Goal: Check status: Check status

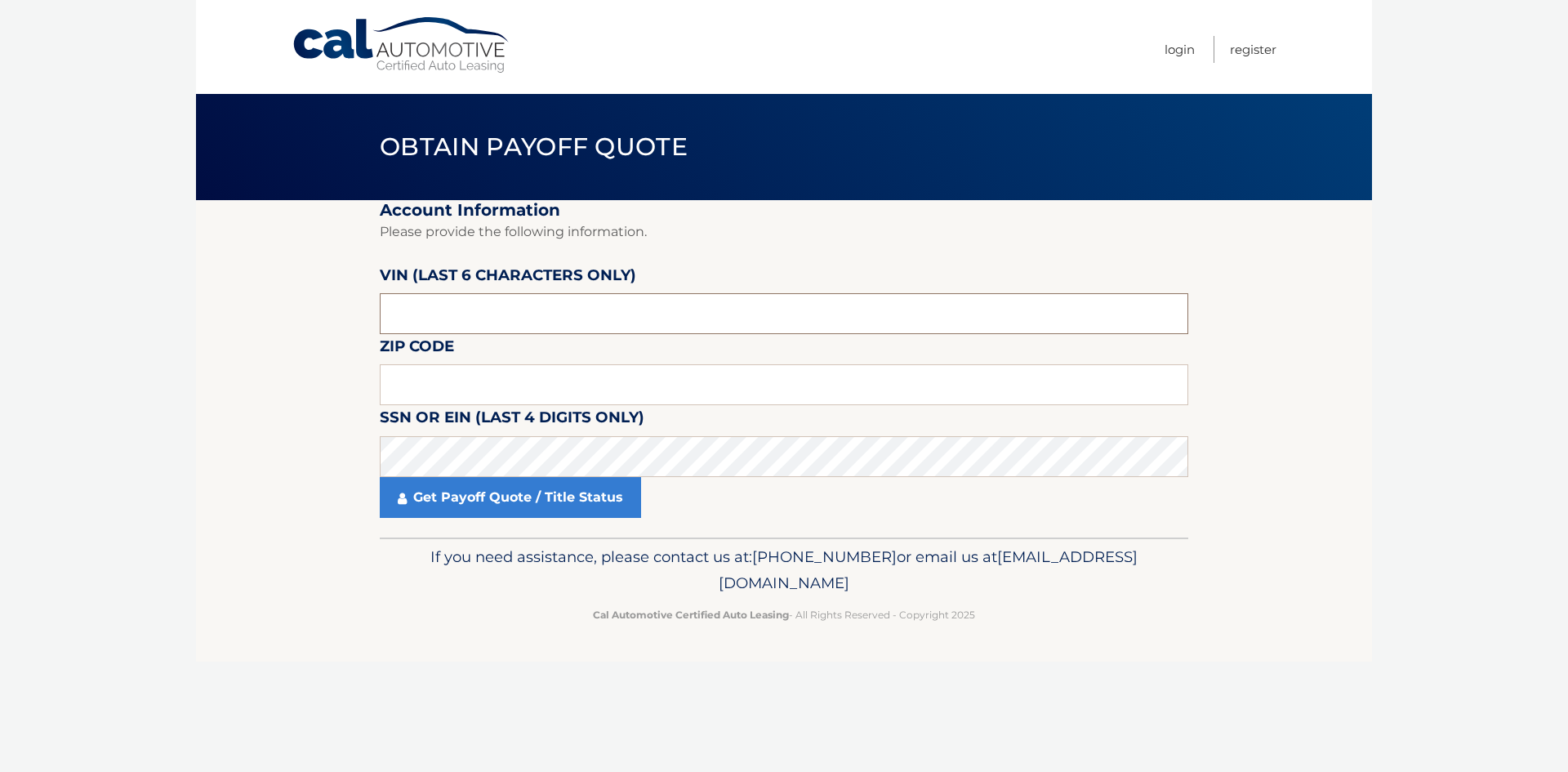
click at [537, 321] on input "text" at bounding box center [784, 314] width 809 height 41
type input "803726"
click at [784, 397] on input "text" at bounding box center [784, 385] width 809 height 41
type input "11769"
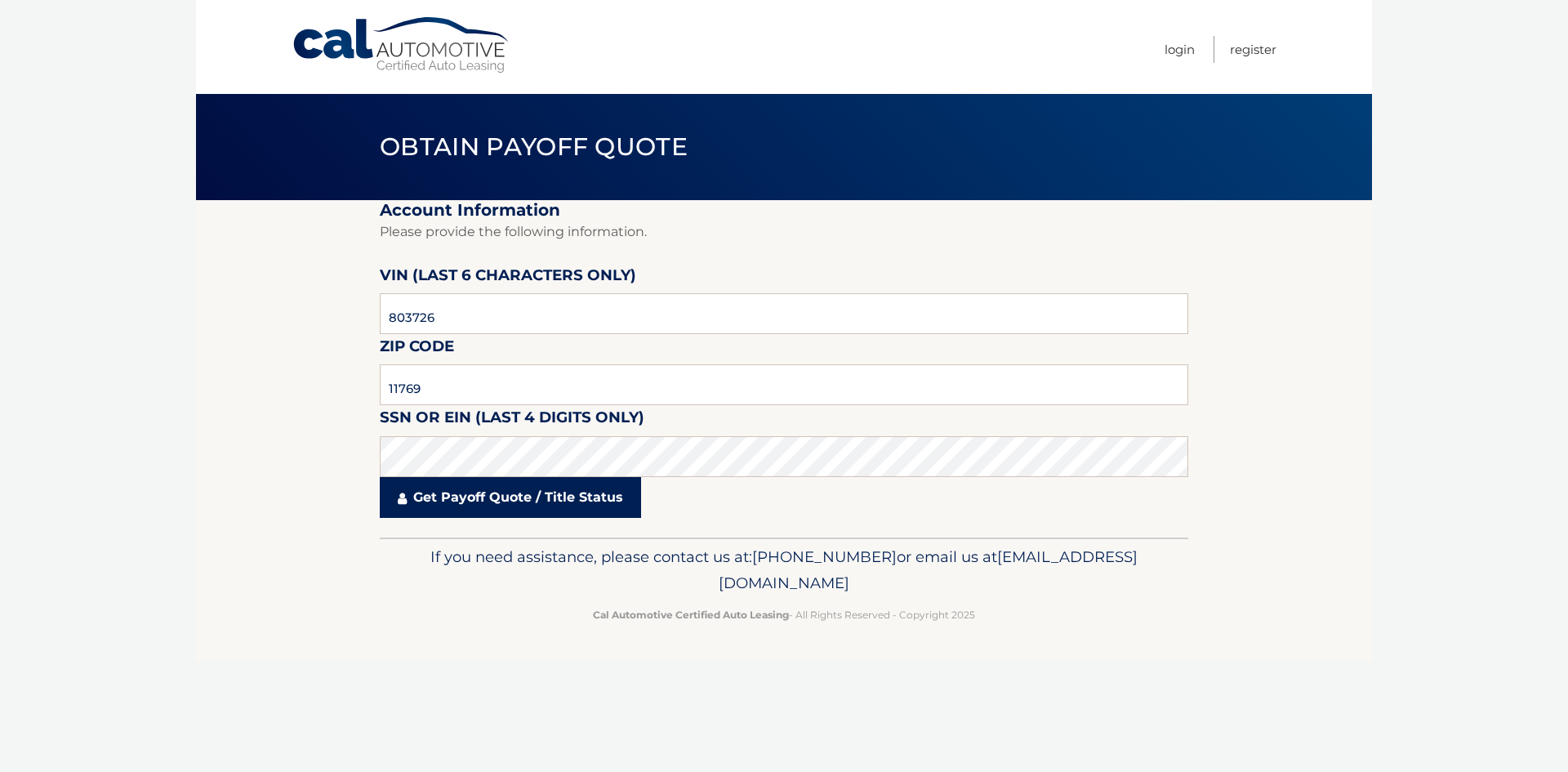
click at [606, 493] on link "Get Payoff Quote / Title Status" at bounding box center [511, 497] width 261 height 41
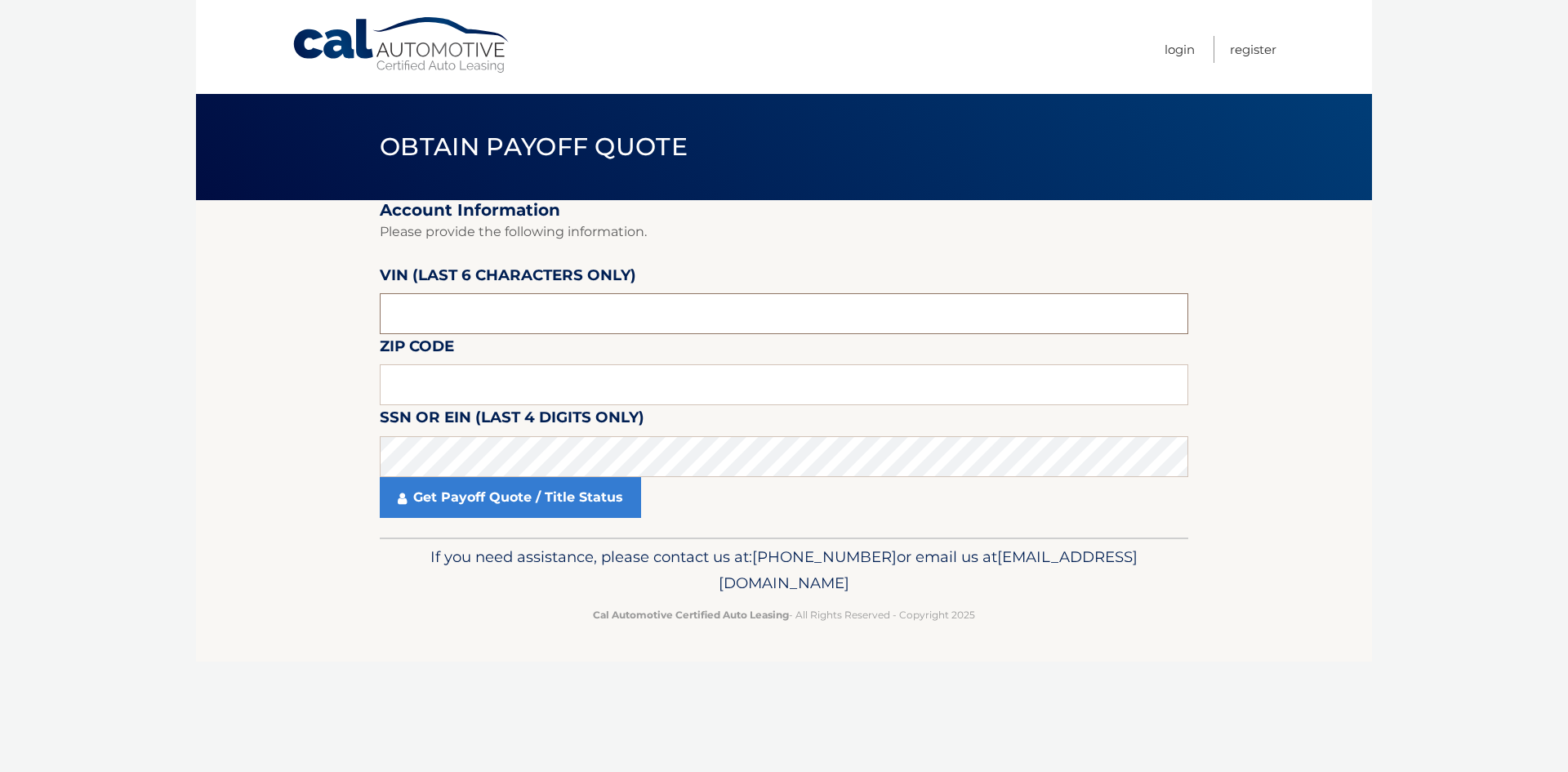
click at [551, 308] on input "text" at bounding box center [784, 314] width 809 height 41
type input "803726"
type input "11796"
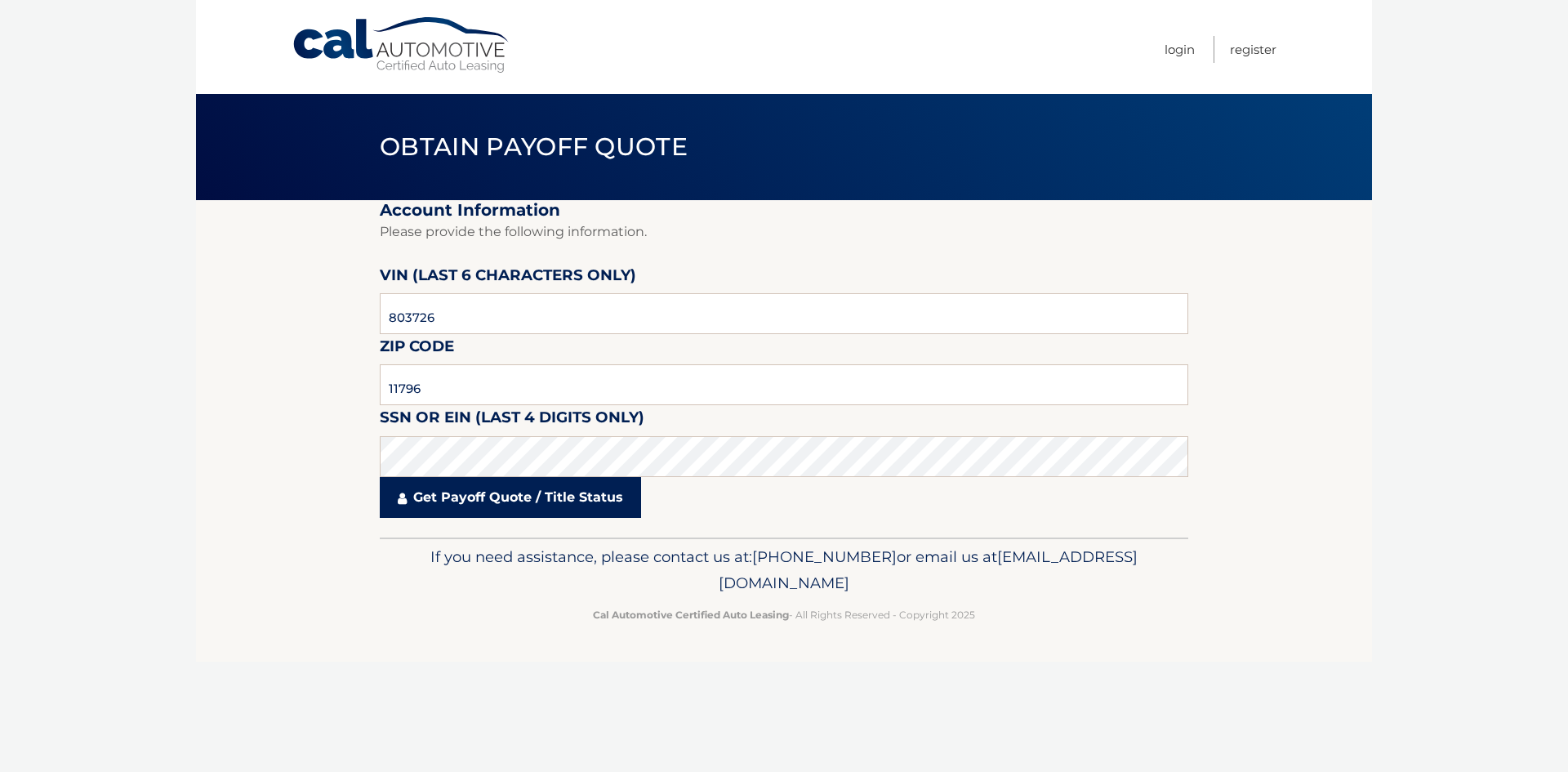
click at [519, 506] on link "Get Payoff Quote / Title Status" at bounding box center [511, 497] width 261 height 41
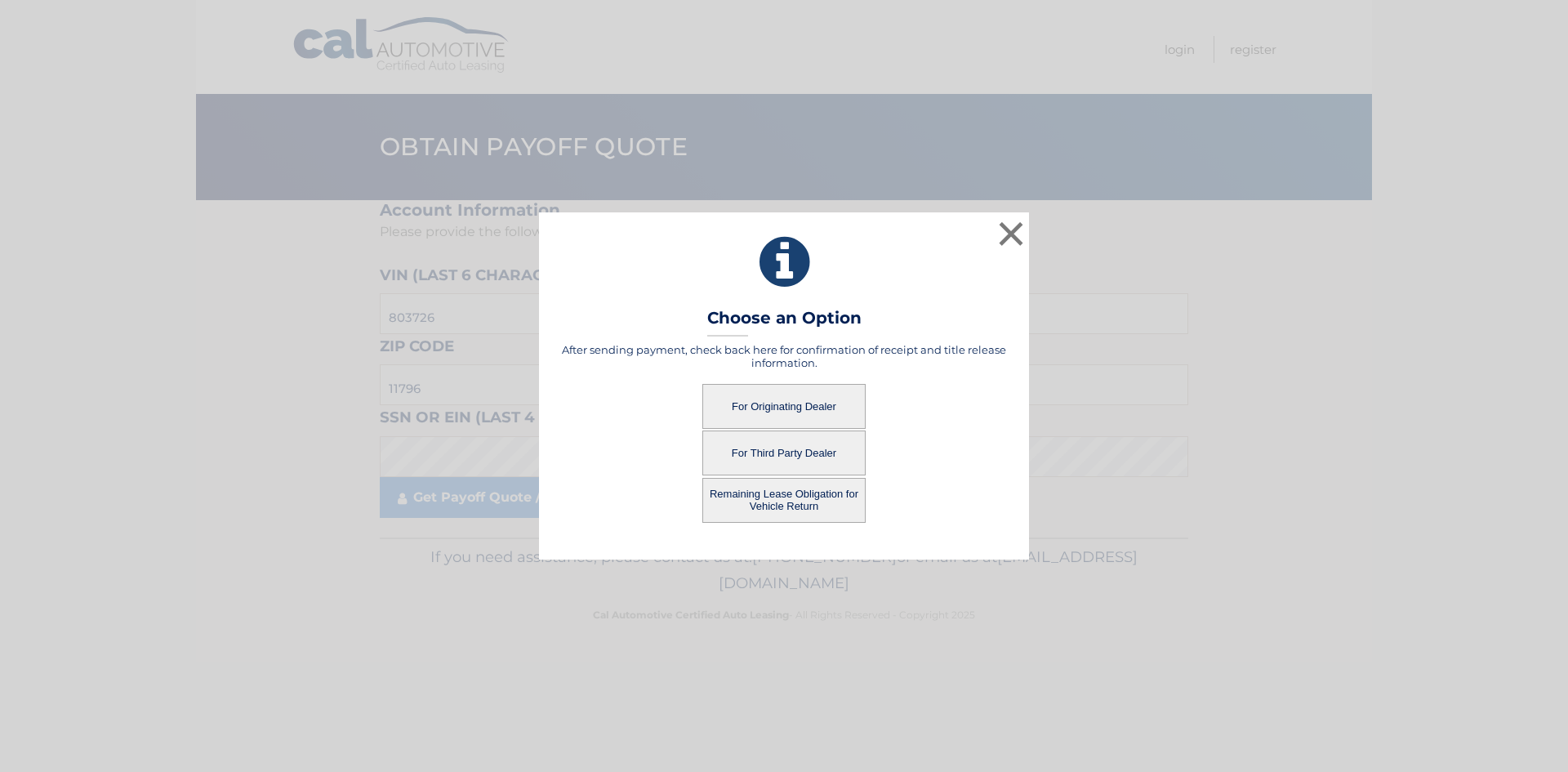
click at [829, 401] on button "For Originating Dealer" at bounding box center [784, 406] width 164 height 45
click at [775, 409] on button "For Originating Dealer" at bounding box center [784, 406] width 164 height 45
